Goal: Information Seeking & Learning: Learn about a topic

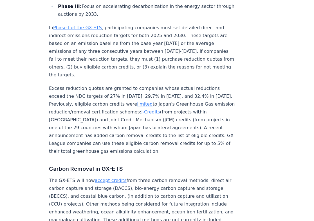
scroll to position [679, 0]
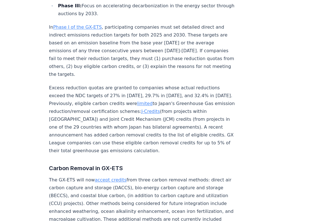
click at [158, 84] on p "Excess reduction quotas are granted to companies whose actual reductions exceed…" at bounding box center [142, 119] width 186 height 71
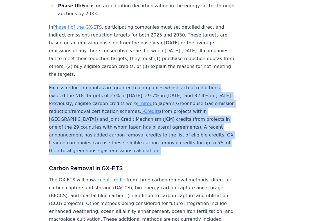
click at [158, 84] on p "Excess reduction quotas are granted to companies whose actual reductions exceed…" at bounding box center [142, 119] width 186 height 71
click at [108, 84] on p "Excess reduction quotas are granted to companies whose actual reductions exceed…" at bounding box center [142, 119] width 186 height 71
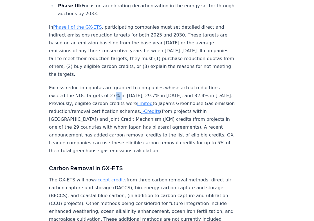
click at [108, 84] on p "Excess reduction quotas are granted to companies whose actual reductions exceed…" at bounding box center [142, 119] width 186 height 71
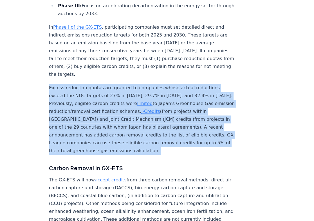
click at [108, 84] on p "Excess reduction quotas are granted to companies whose actual reductions exceed…" at bounding box center [142, 119] width 186 height 71
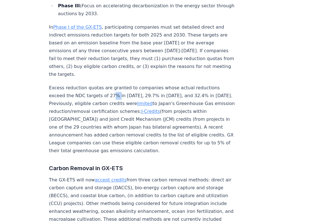
click at [108, 84] on p "Excess reduction quotas are granted to companies whose actual reductions exceed…" at bounding box center [142, 119] width 186 height 71
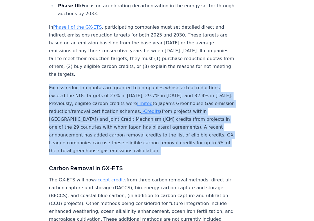
click at [108, 84] on p "Excess reduction quotas are granted to companies whose actual reductions exceed…" at bounding box center [142, 119] width 186 height 71
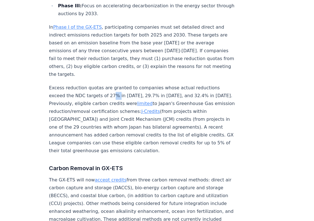
click at [108, 84] on p "Excess reduction quotas are granted to companies whose actual reductions exceed…" at bounding box center [142, 119] width 186 height 71
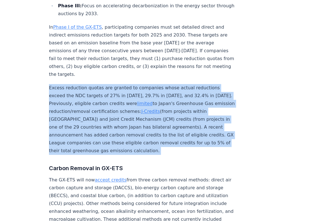
click at [108, 84] on p "Excess reduction quotas are granted to companies whose actual reductions exceed…" at bounding box center [142, 119] width 186 height 71
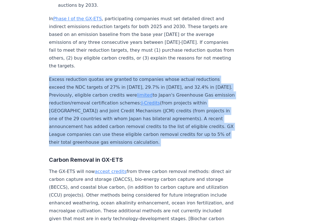
scroll to position [688, 0]
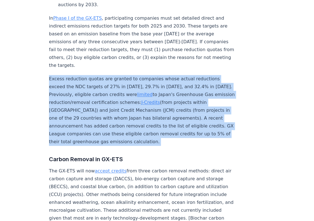
click at [108, 80] on p "Excess reduction quotas are granted to companies whose actual reductions exceed…" at bounding box center [142, 110] width 186 height 71
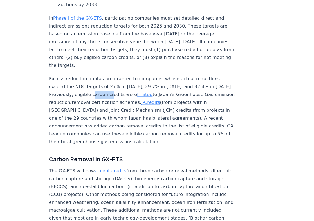
click at [108, 80] on p "Excess reduction quotas are granted to companies whose actual reductions exceed…" at bounding box center [142, 110] width 186 height 71
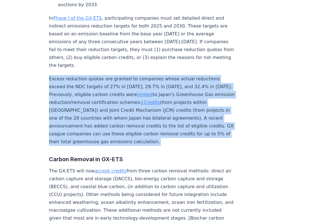
click at [108, 80] on p "Excess reduction quotas are granted to companies whose actual reductions exceed…" at bounding box center [142, 110] width 186 height 71
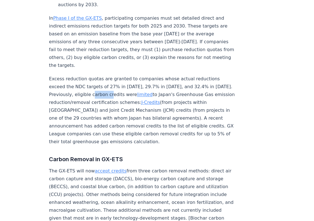
click at [108, 80] on p "Excess reduction quotas are granted to companies whose actual reductions exceed…" at bounding box center [142, 110] width 186 height 71
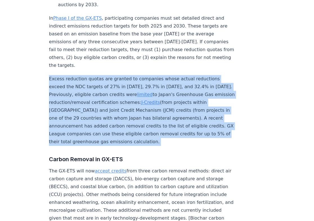
click at [108, 80] on p "Excess reduction quotas are granted to companies whose actual reductions exceed…" at bounding box center [142, 110] width 186 height 71
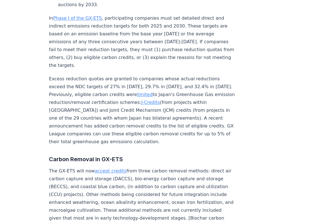
click at [108, 80] on p "Excess reduction quotas are granted to companies whose actual reductions exceed…" at bounding box center [142, 110] width 186 height 71
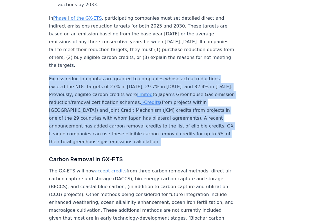
click at [108, 80] on p "Excess reduction quotas are granted to companies whose actual reductions exceed…" at bounding box center [142, 110] width 186 height 71
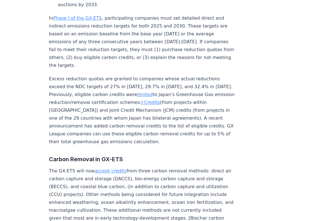
click at [71, 88] on p "Excess reduction quotas are granted to companies whose actual reductions exceed…" at bounding box center [142, 110] width 186 height 71
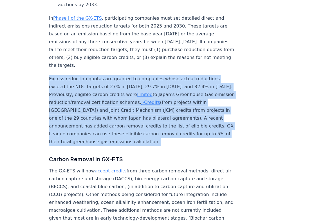
click at [71, 88] on p "Excess reduction quotas are granted to companies whose actual reductions exceed…" at bounding box center [142, 110] width 186 height 71
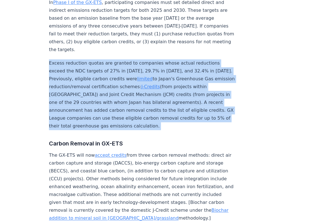
scroll to position [704, 0]
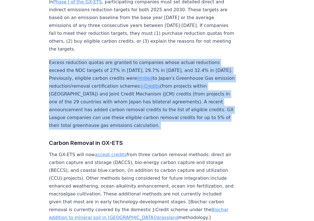
click at [71, 88] on p "Excess reduction quotas are granted to companies whose actual reductions exceed…" at bounding box center [142, 94] width 186 height 71
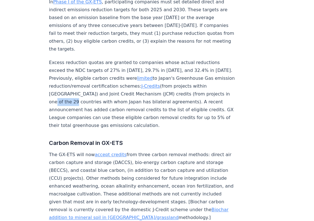
click at [71, 88] on p "Excess reduction quotas are granted to companies whose actual reductions exceed…" at bounding box center [142, 94] width 186 height 71
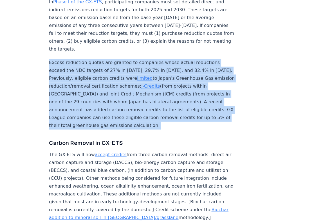
click at [71, 88] on p "Excess reduction quotas are granted to companies whose actual reductions exceed…" at bounding box center [142, 94] width 186 height 71
click at [88, 95] on p "Excess reduction quotas are granted to companies whose actual reductions exceed…" at bounding box center [142, 94] width 186 height 71
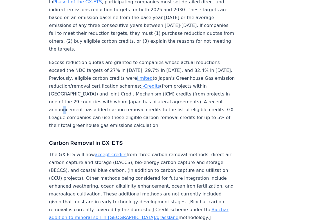
click at [88, 95] on p "Excess reduction quotas are granted to companies whose actual reductions exceed…" at bounding box center [142, 94] width 186 height 71
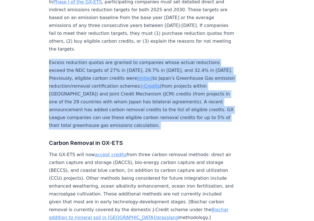
click at [88, 95] on p "Excess reduction quotas are granted to companies whose actual reductions exceed…" at bounding box center [142, 94] width 186 height 71
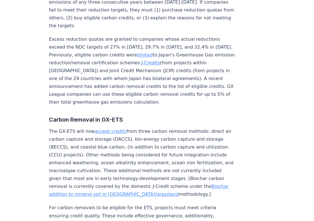
scroll to position [728, 0]
